Goal: Transaction & Acquisition: Subscribe to service/newsletter

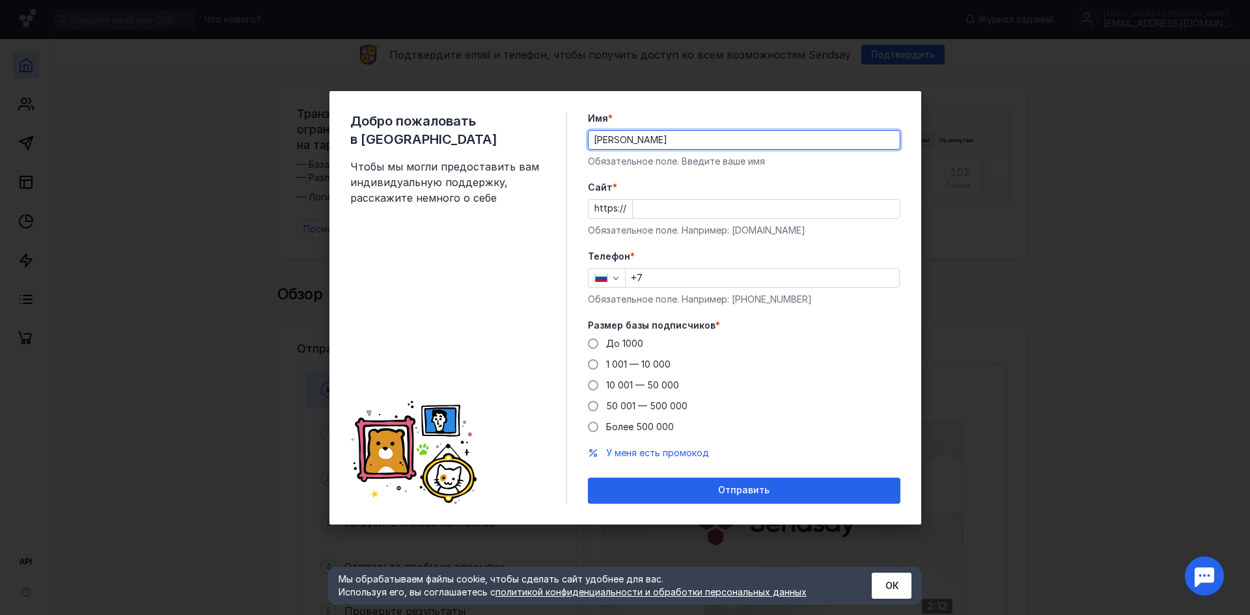
type input "[PERSON_NAME]"
click at [754, 213] on input "Cайт *" at bounding box center [766, 209] width 267 height 18
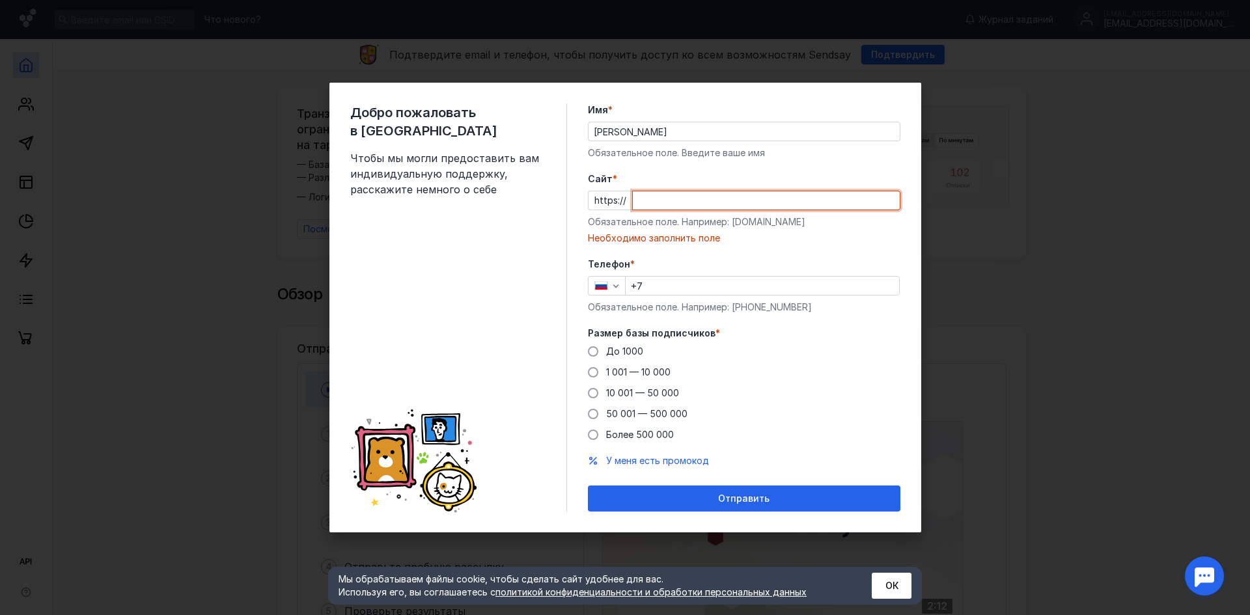
paste input "[DOMAIN_NAME]"
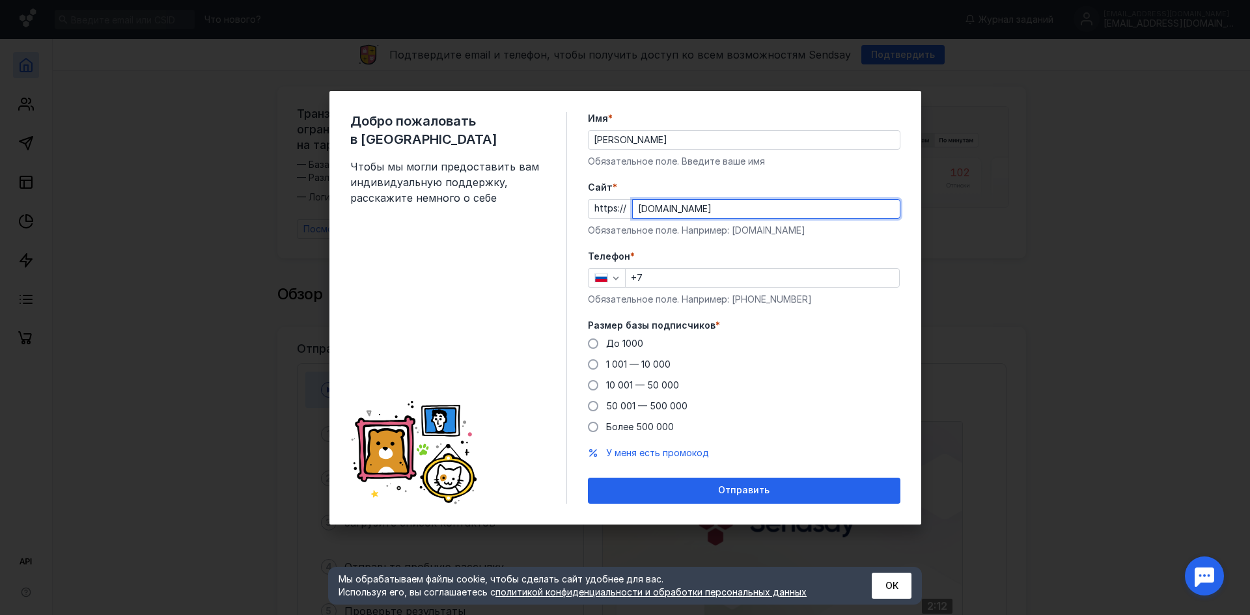
type input "[DOMAIN_NAME]"
click at [666, 266] on div "Телефон * +7 Обязательное поле. Например: [PHONE_NUMBER]" at bounding box center [744, 278] width 312 height 56
click at [670, 279] on input "+7" at bounding box center [761, 278] width 273 height 18
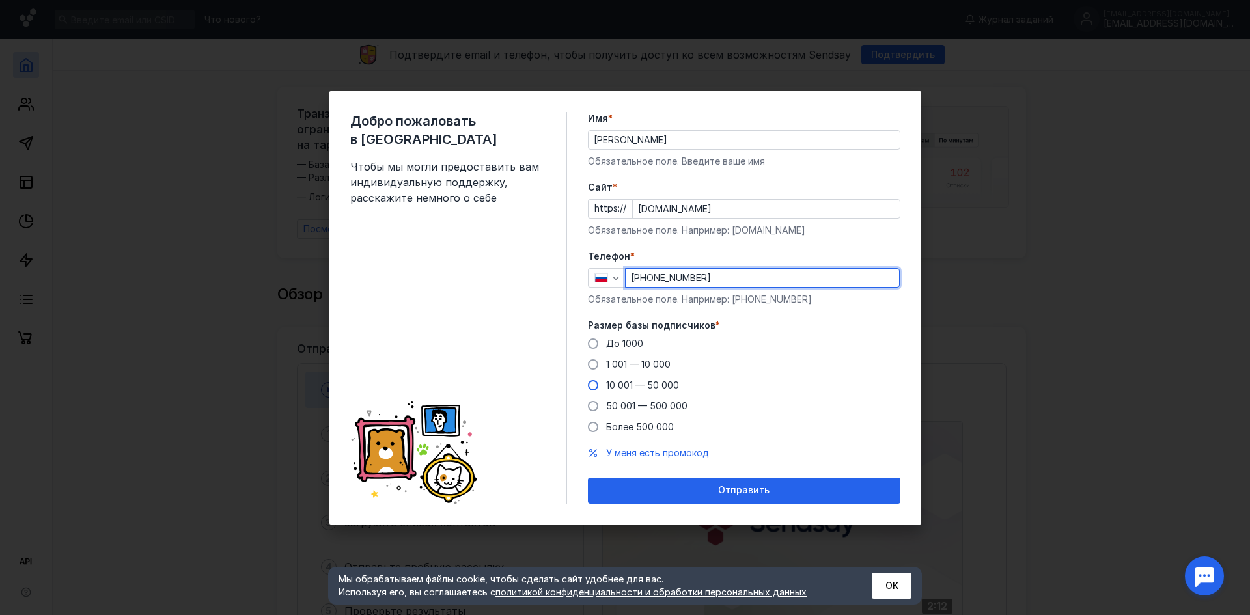
type input "[PHONE_NUMBER]"
click at [661, 381] on span "10 001 — 50 000" at bounding box center [642, 384] width 73 height 11
click at [0, 0] on input "10 001 — 50 000" at bounding box center [0, 0] width 0 height 0
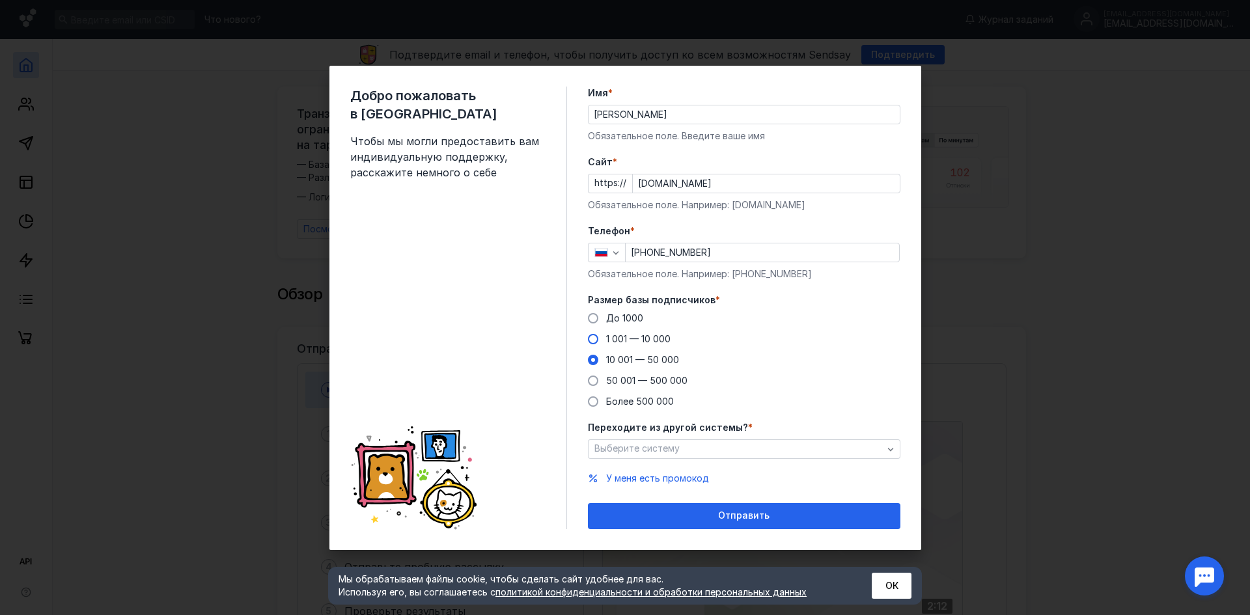
click at [639, 335] on span "1 001 — 10 000" at bounding box center [638, 338] width 64 height 11
click at [0, 0] on input "1 001 — 10 000" at bounding box center [0, 0] width 0 height 0
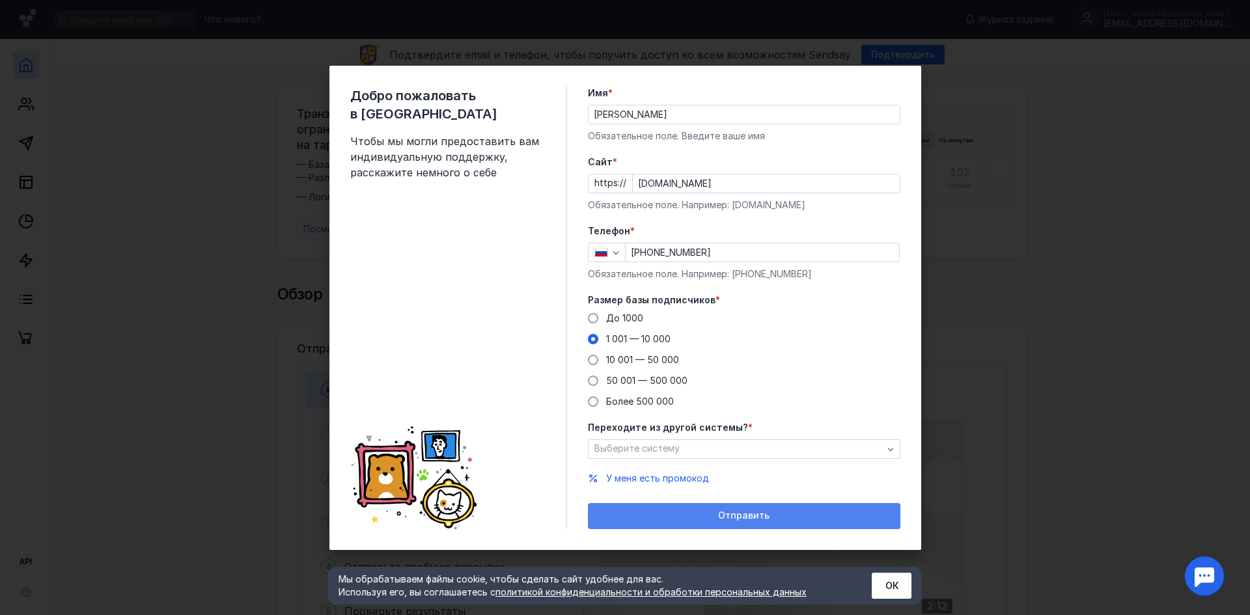
click at [680, 510] on div "Отправить" at bounding box center [743, 515] width 299 height 11
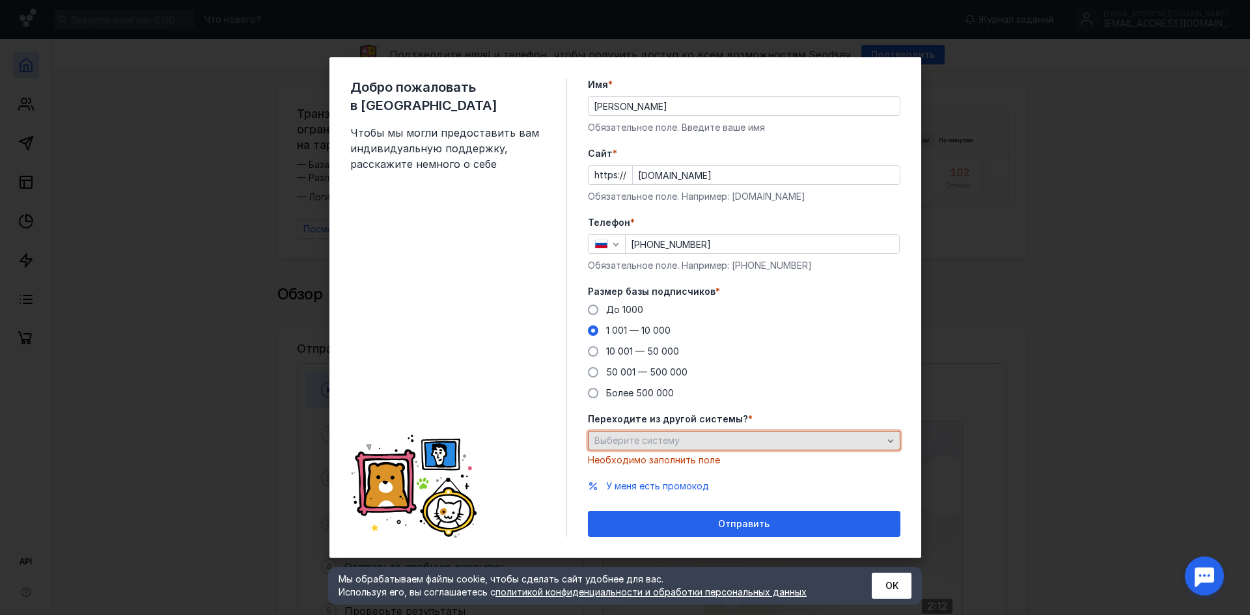
click at [687, 445] on div "Выберите систему" at bounding box center [738, 440] width 295 height 11
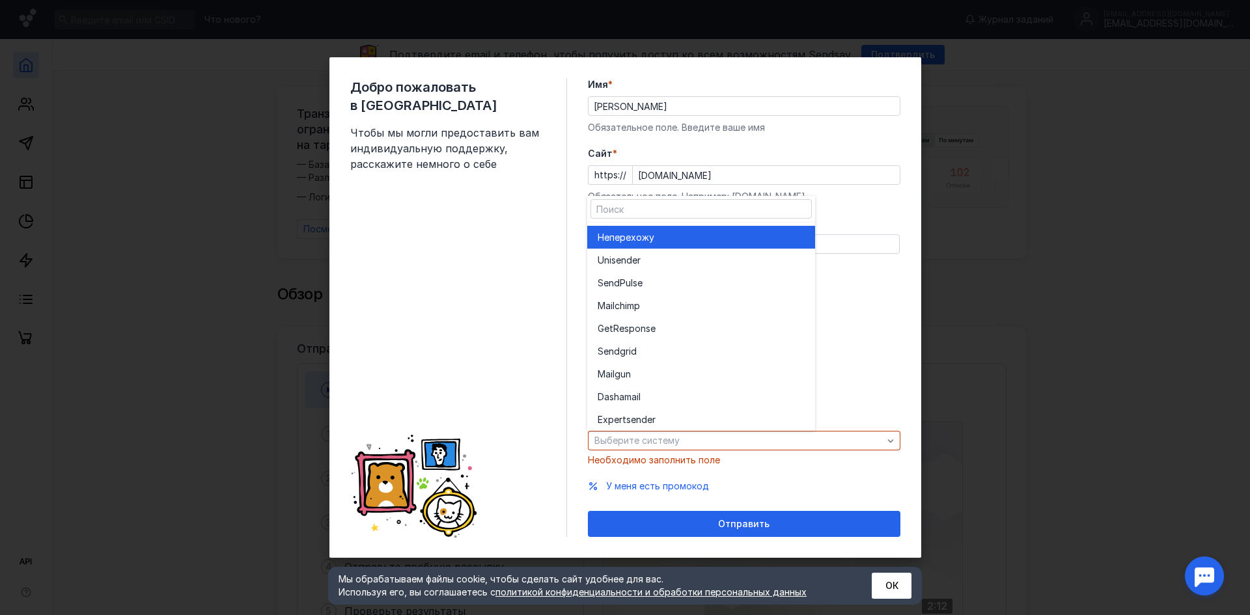
click at [672, 243] on div "Не перехожу" at bounding box center [700, 237] width 207 height 13
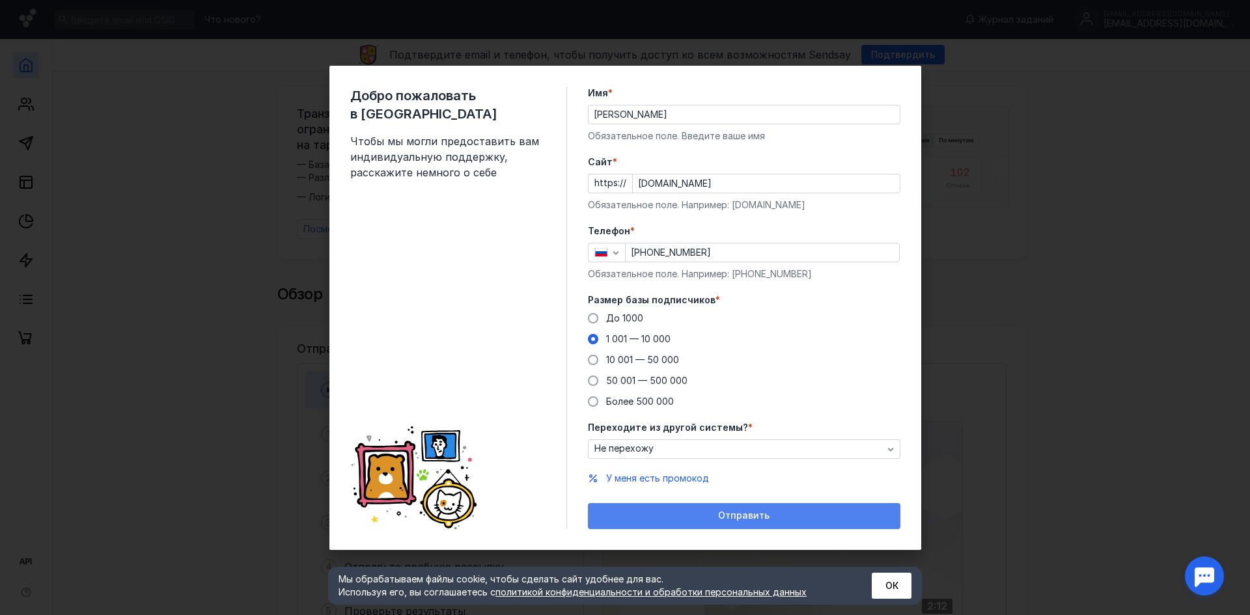
click at [687, 511] on div "Отправить" at bounding box center [743, 515] width 299 height 11
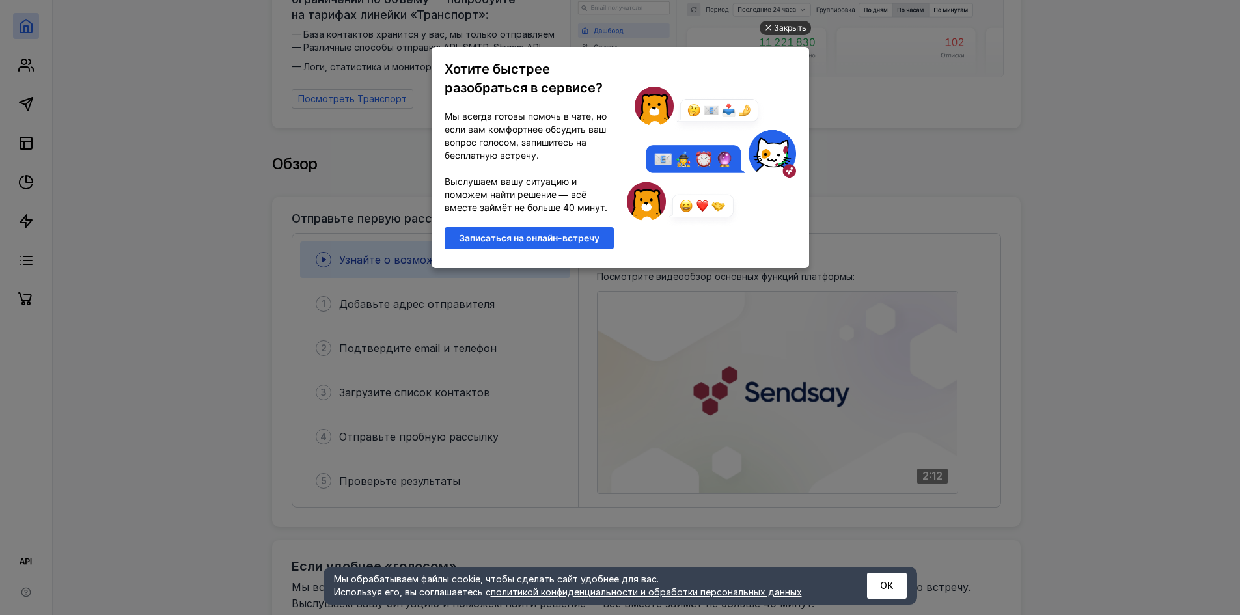
click at [785, 30] on div "Закрыть" at bounding box center [790, 28] width 33 height 14
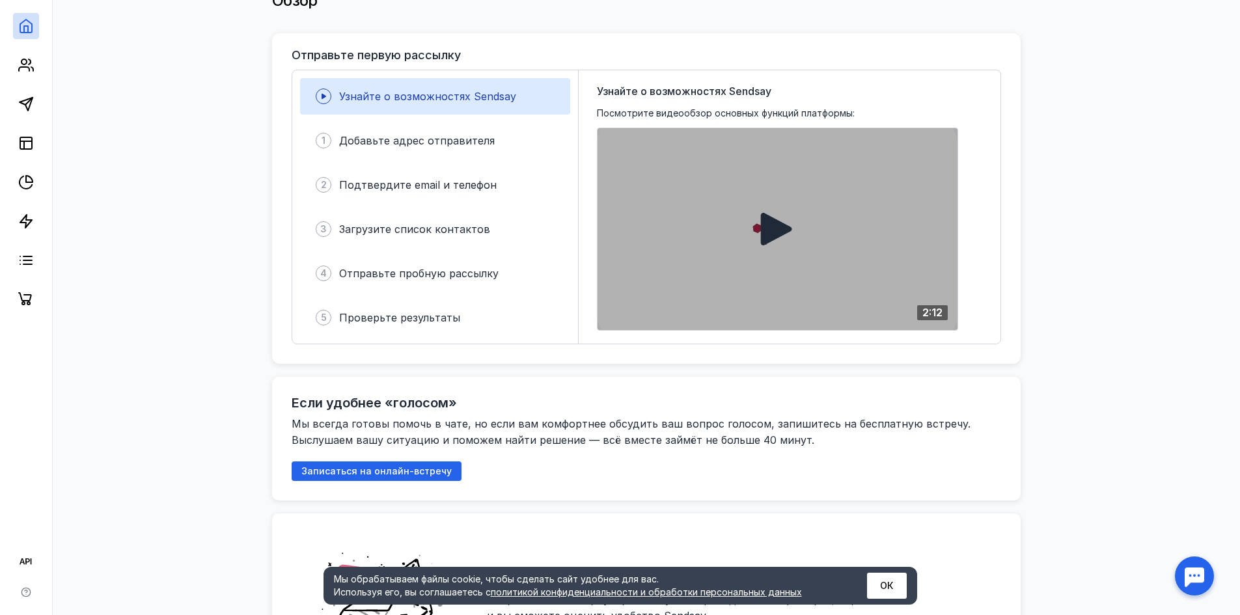
scroll to position [325, 0]
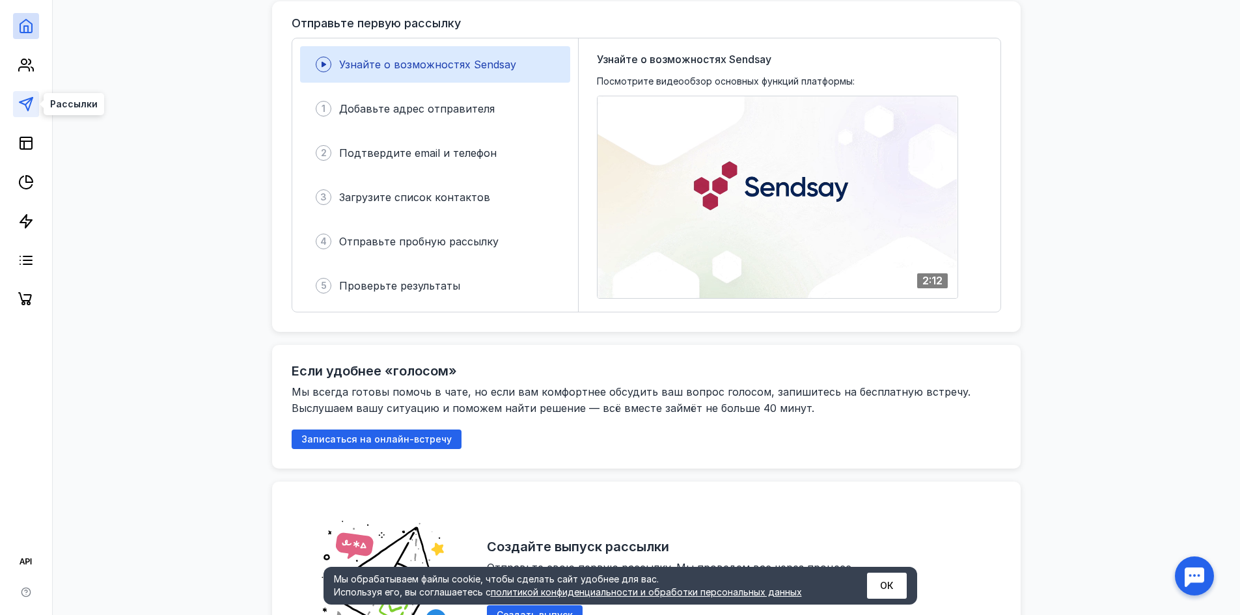
click at [24, 106] on icon at bounding box center [26, 104] width 16 height 16
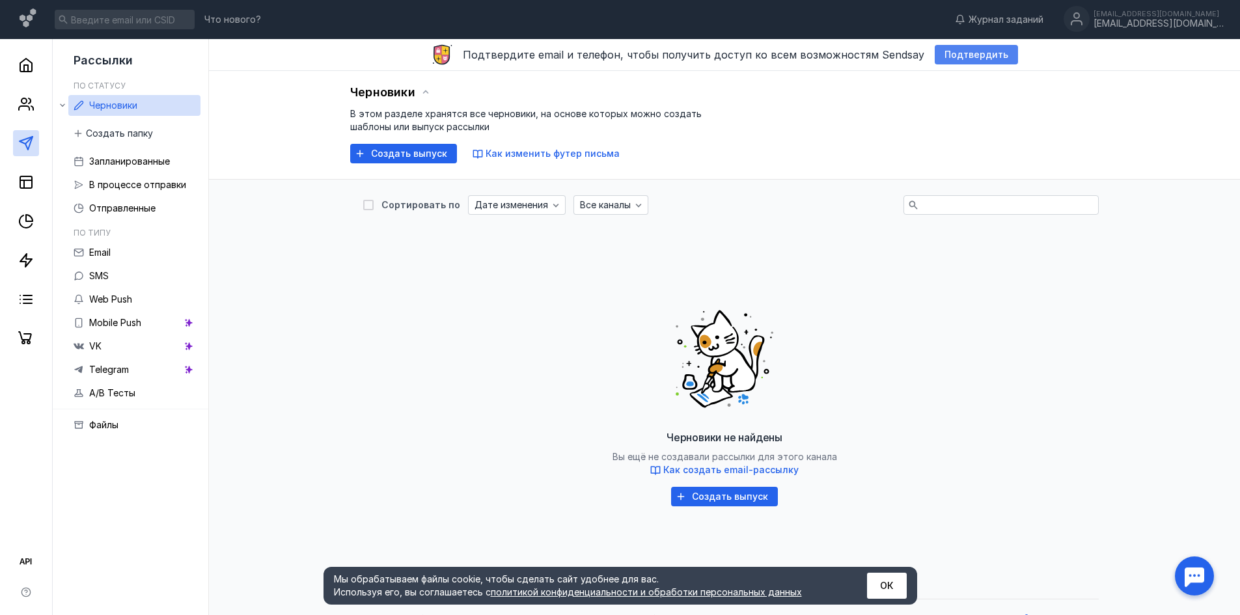
click at [983, 51] on span "Подтвердить" at bounding box center [976, 54] width 64 height 11
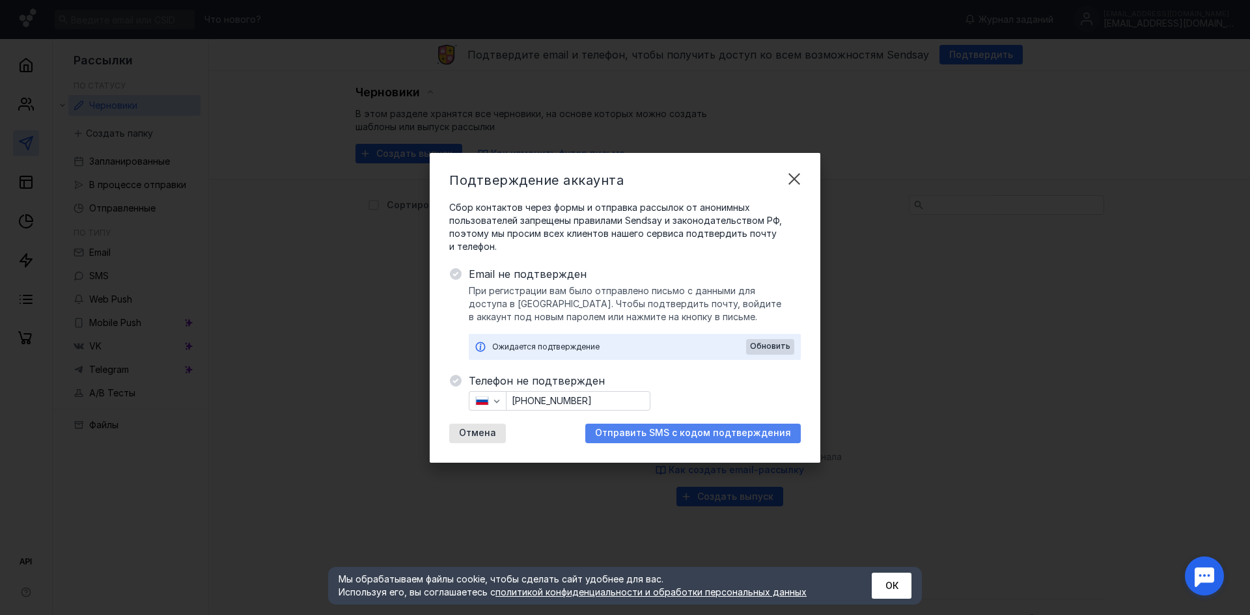
click at [683, 430] on span "Отправить SMS с кодом подтверждения" at bounding box center [693, 433] width 196 height 11
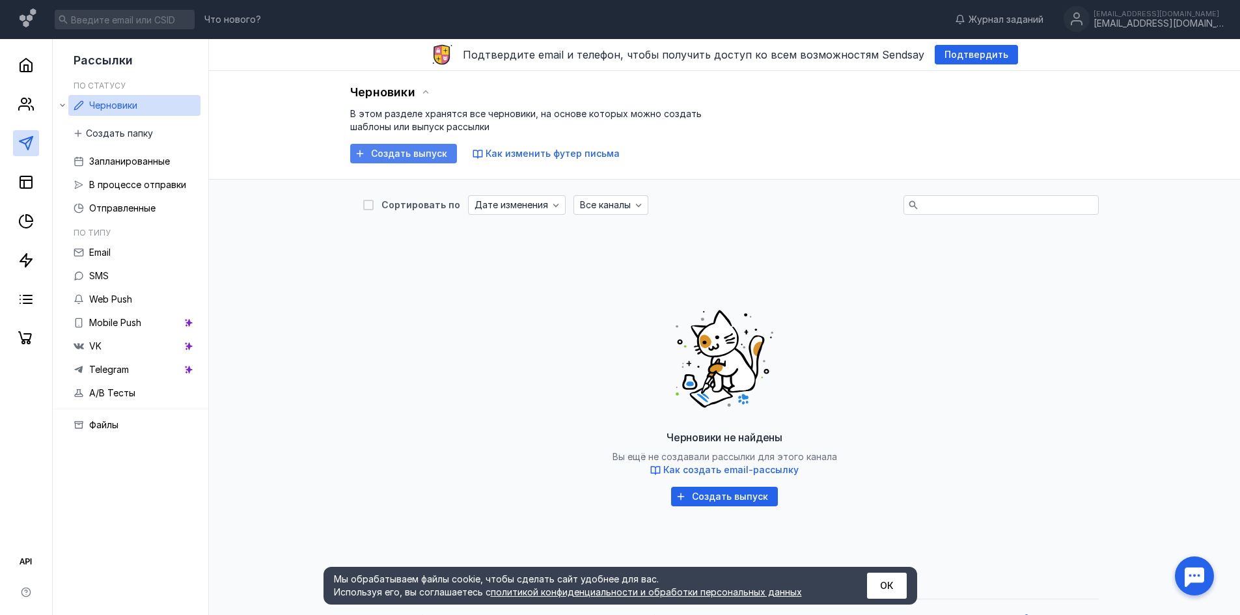
click at [404, 150] on span "Создать выпуск" at bounding box center [409, 153] width 76 height 11
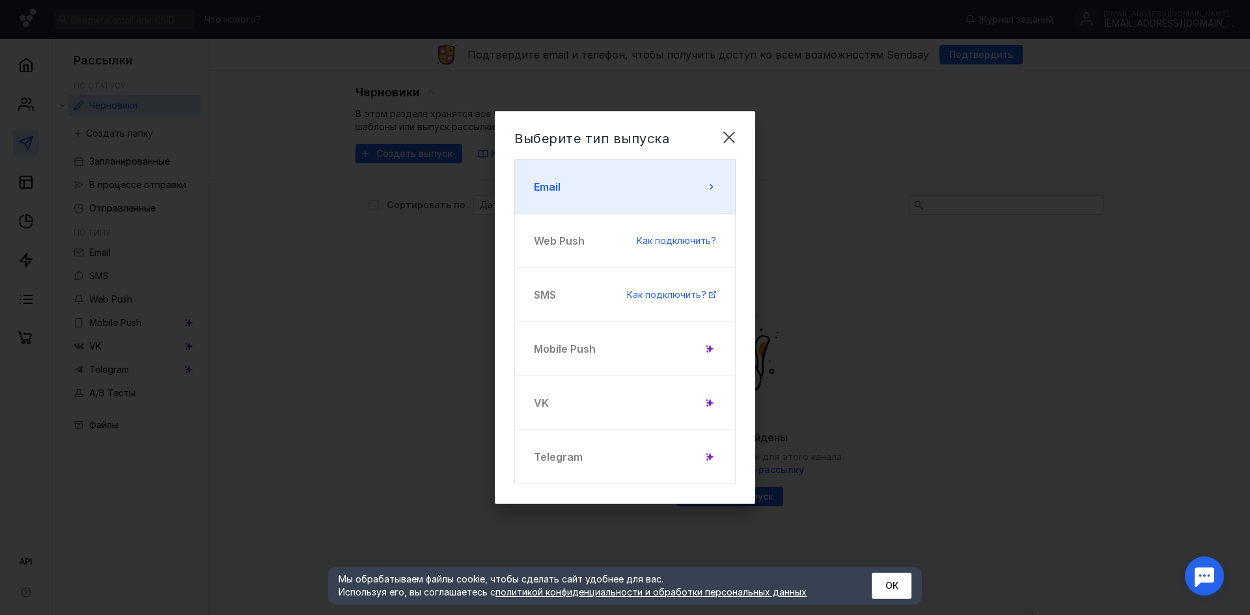
click at [666, 179] on button "Email" at bounding box center [624, 186] width 221 height 55
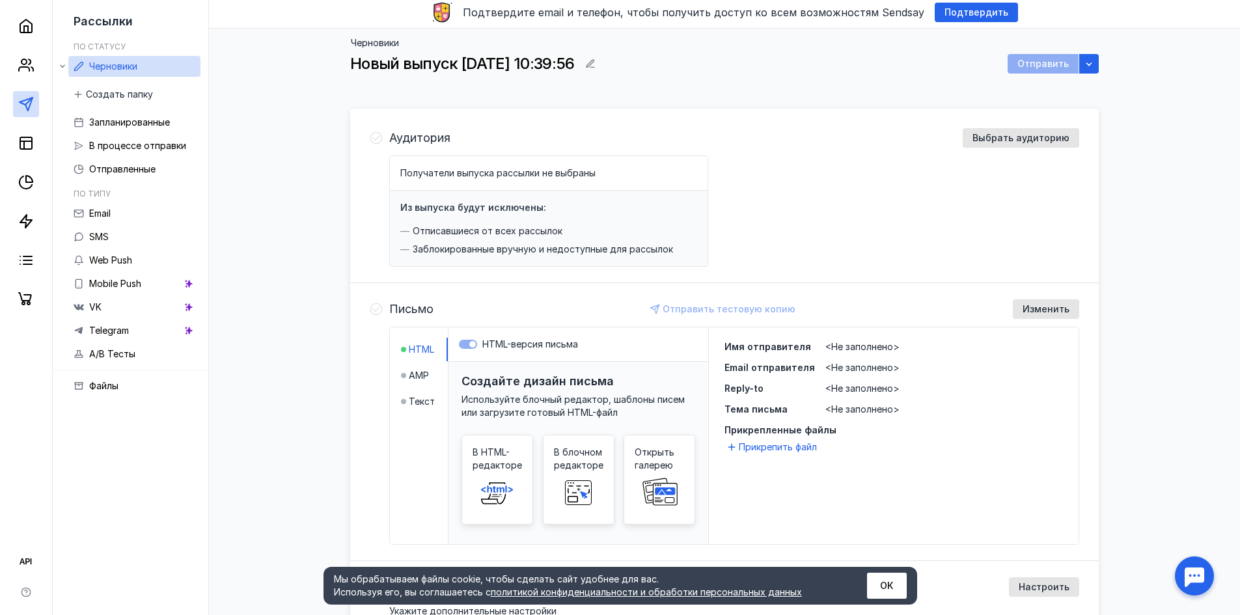
scroll to position [65, 0]
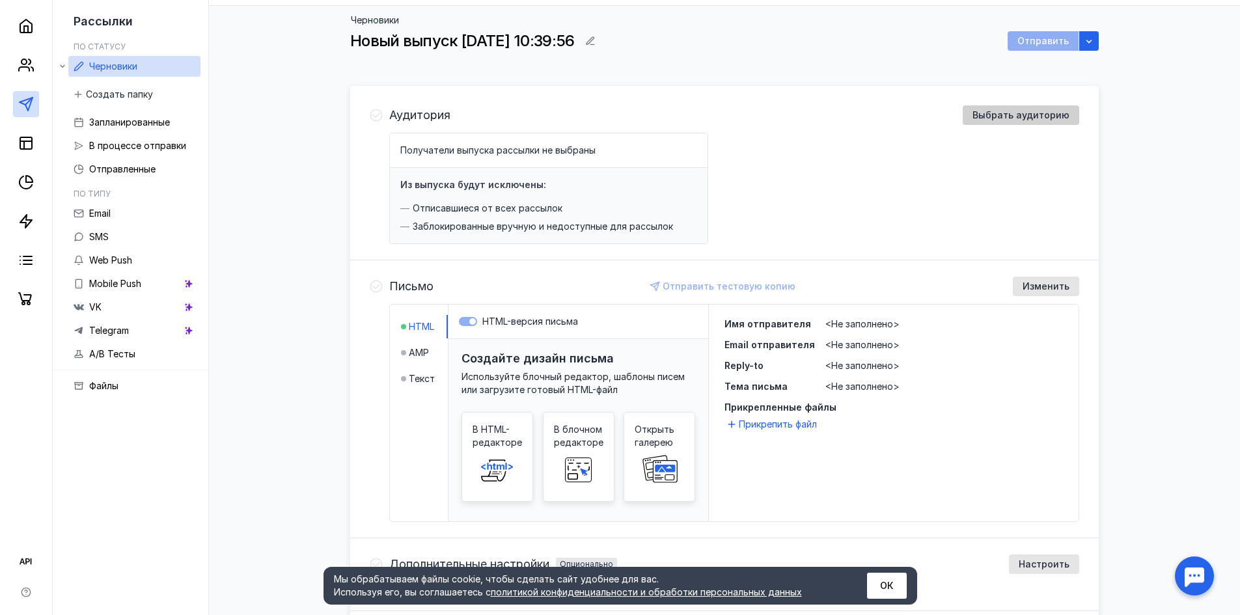
click at [1034, 121] on div "Выбрать аудиторию" at bounding box center [1021, 115] width 116 height 20
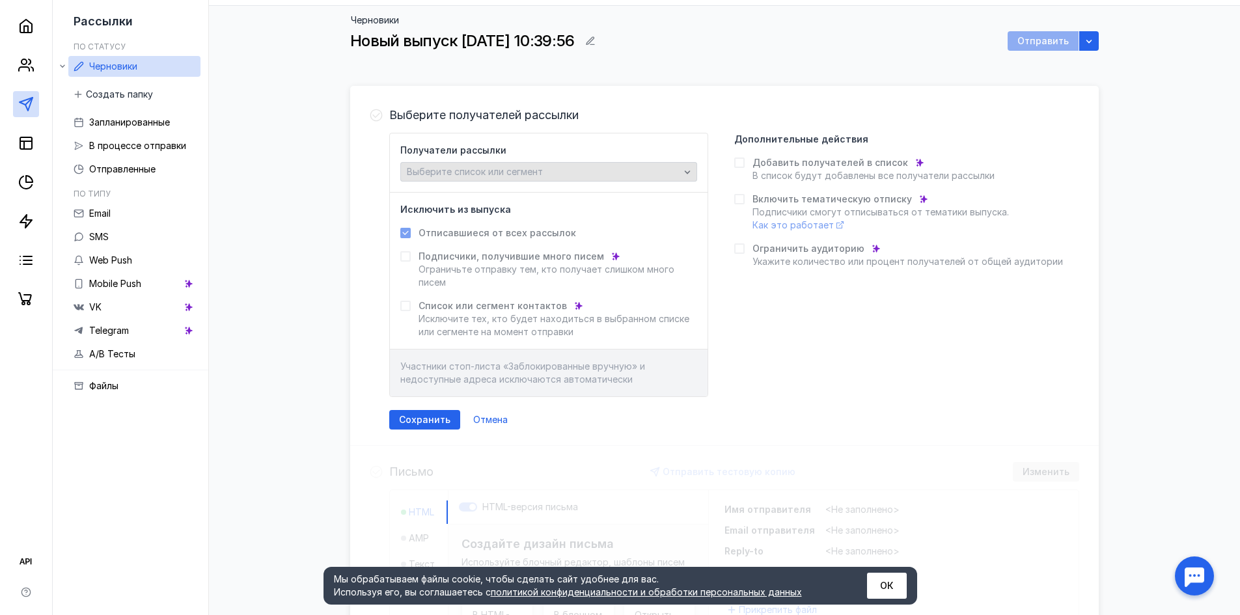
click at [646, 172] on div "Выберите список или сегмент" at bounding box center [543, 172] width 279 height 11
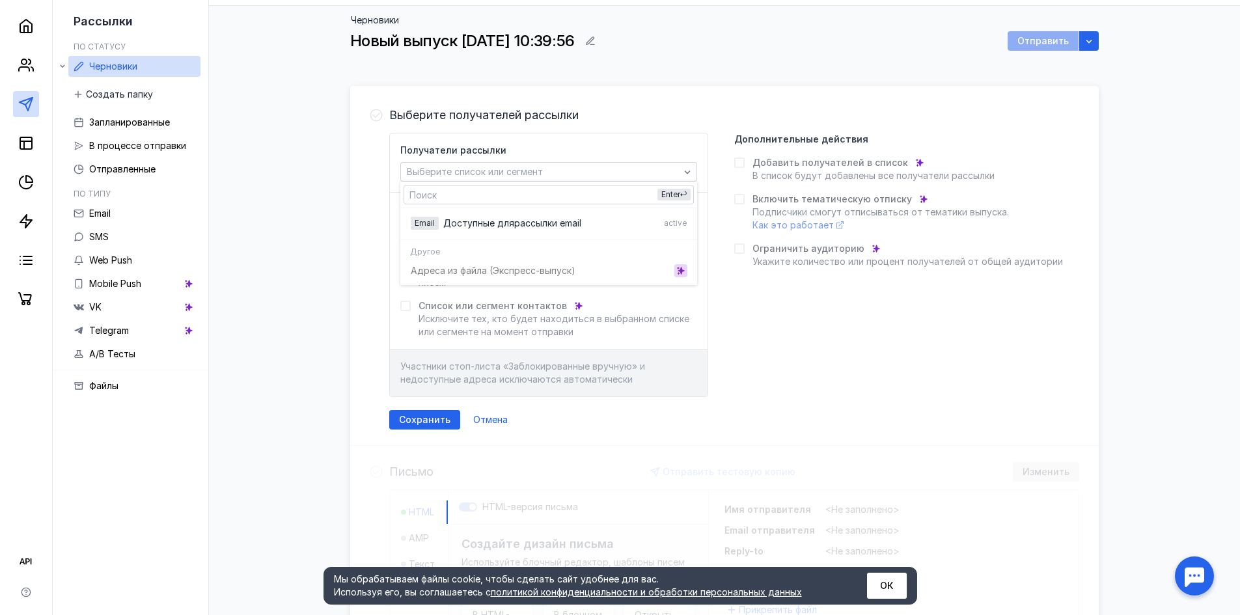
click at [679, 271] on icon "grid" at bounding box center [680, 270] width 9 height 9
click at [680, 271] on icon "grid" at bounding box center [681, 270] width 6 height 7
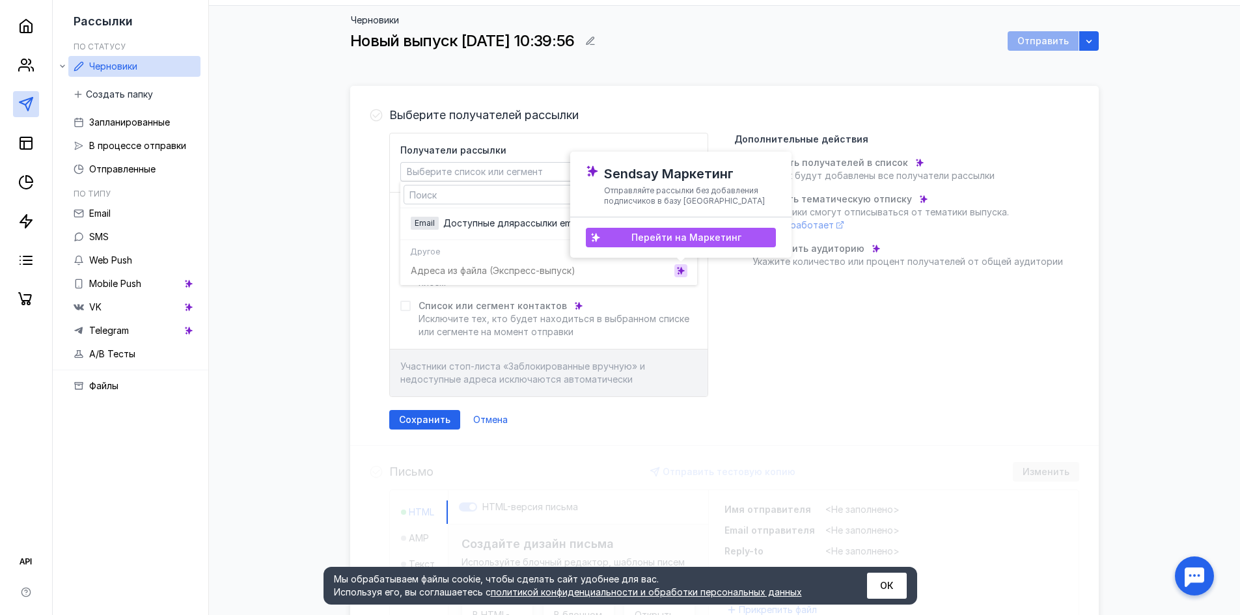
click at [688, 237] on span "Перейти на Маркетинг" at bounding box center [686, 237] width 110 height 11
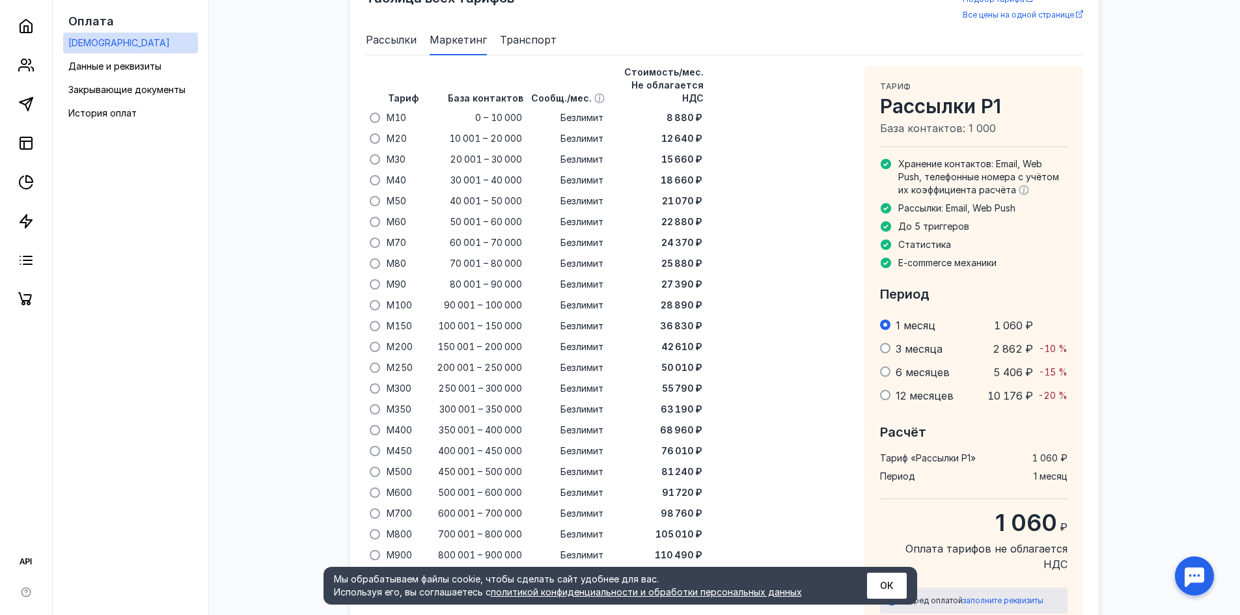
scroll to position [899, 0]
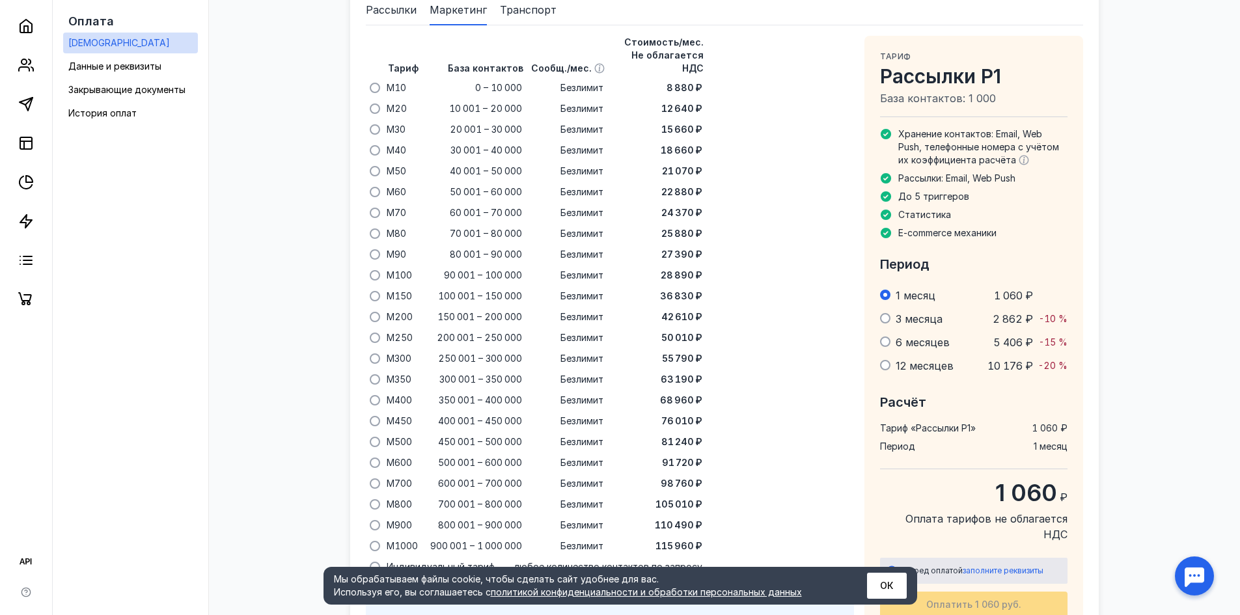
click at [933, 320] on span "3 месяца" at bounding box center [919, 318] width 47 height 13
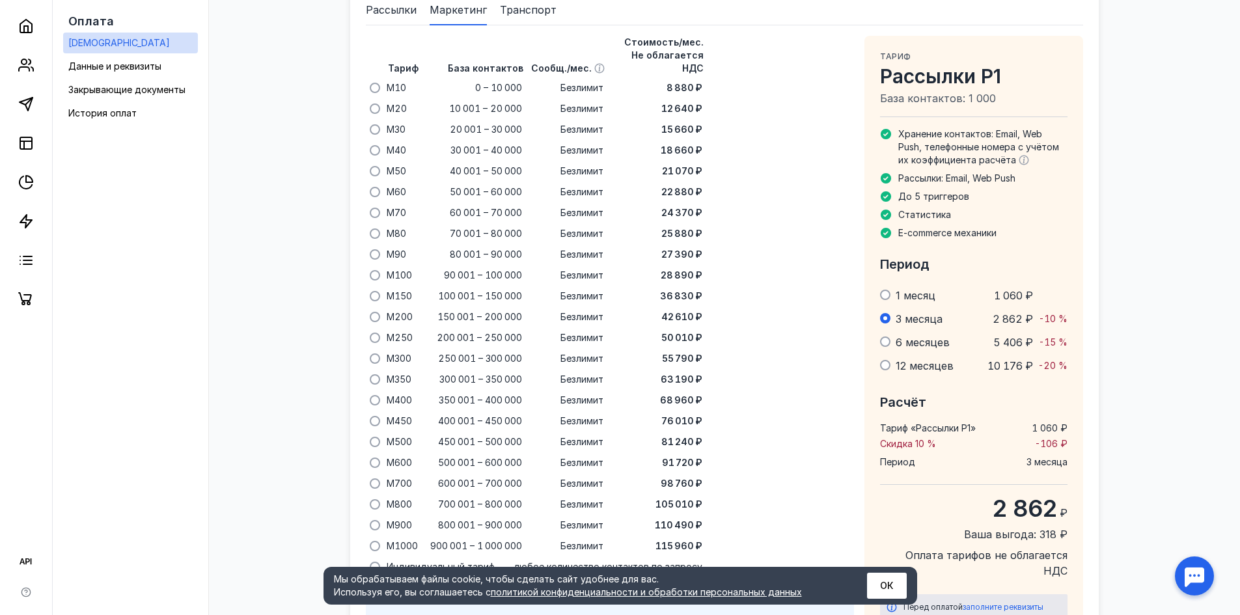
click at [929, 288] on td "1 месяц" at bounding box center [928, 295] width 77 height 23
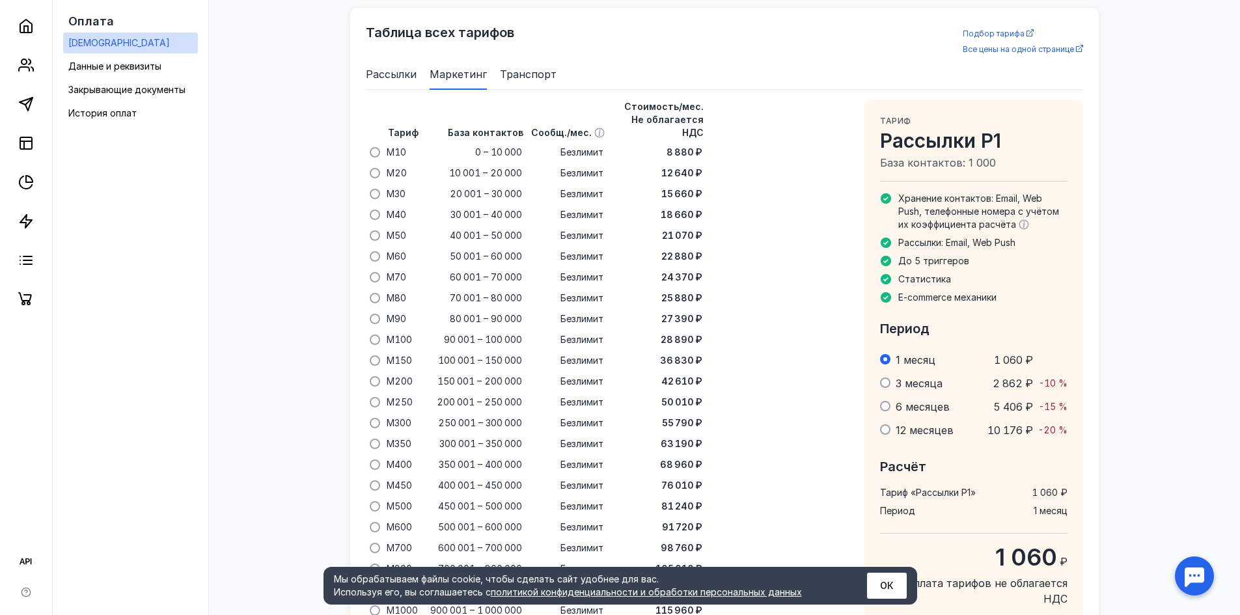
scroll to position [834, 0]
drag, startPoint x: 983, startPoint y: 199, endPoint x: 1028, endPoint y: 215, distance: 48.6
click at [1028, 215] on span "Хранение контактов: Email, Web Push, телефонные номера с учётом их коэффициента…" at bounding box center [978, 211] width 161 height 37
click at [1037, 249] on li "Рассылки: Email, Web Push" at bounding box center [973, 243] width 187 height 13
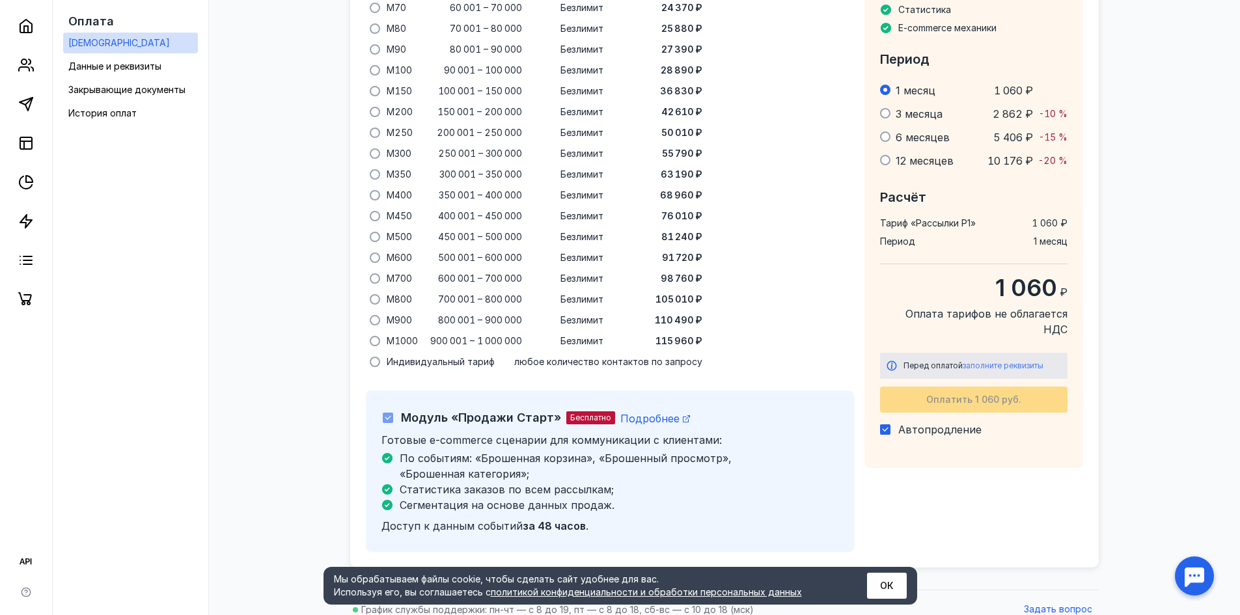
scroll to position [1104, 0]
